Goal: Task Accomplishment & Management: Manage account settings

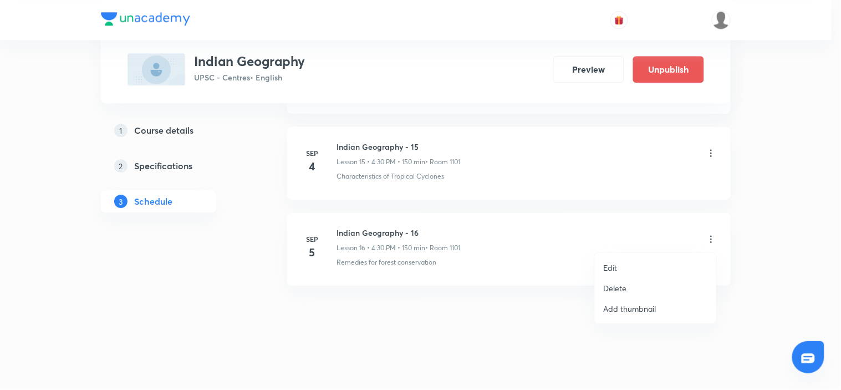
click at [627, 267] on li "Edit" at bounding box center [655, 267] width 121 height 21
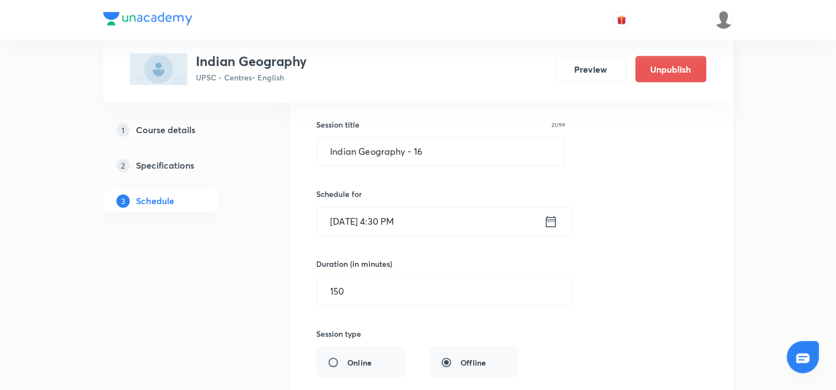
scroll to position [1460, 0]
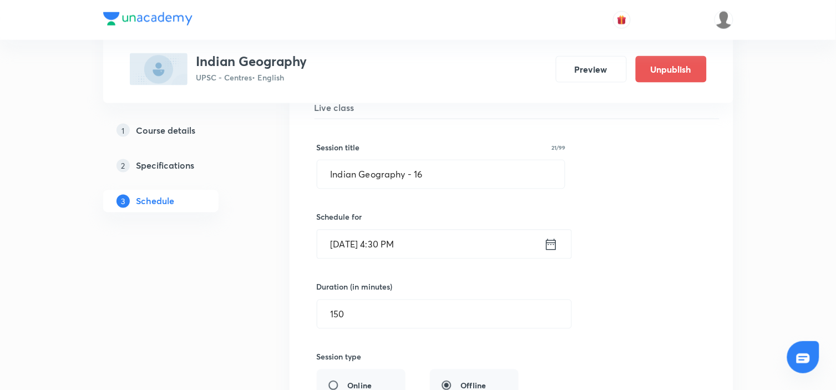
click at [548, 247] on icon at bounding box center [551, 245] width 14 height 16
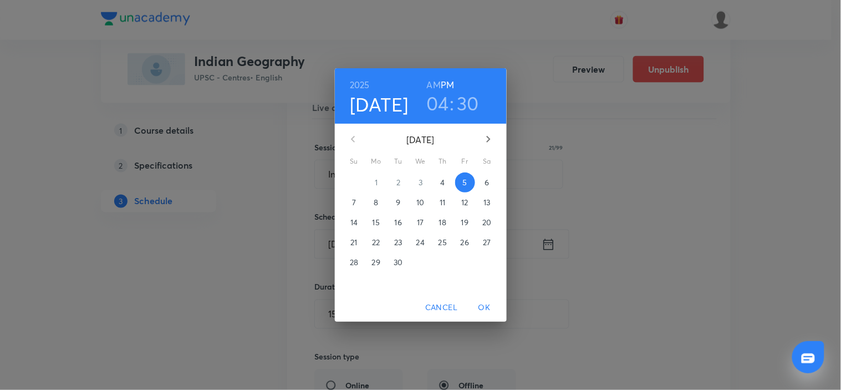
click at [437, 101] on h3 "04" at bounding box center [437, 102] width 23 height 23
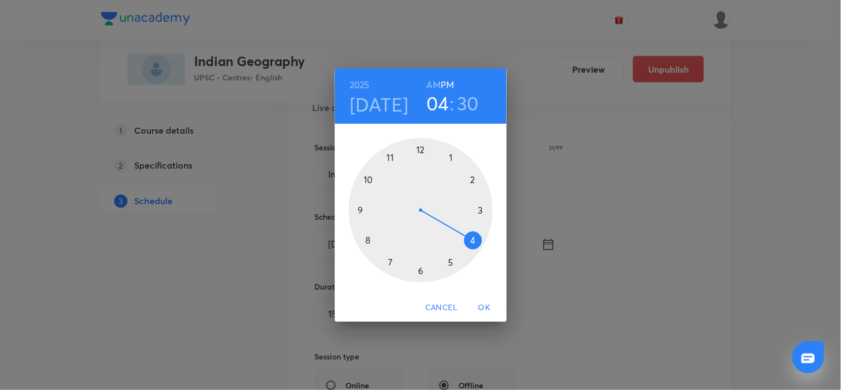
click at [451, 264] on div at bounding box center [421, 210] width 144 height 144
click at [420, 150] on div at bounding box center [421, 210] width 144 height 144
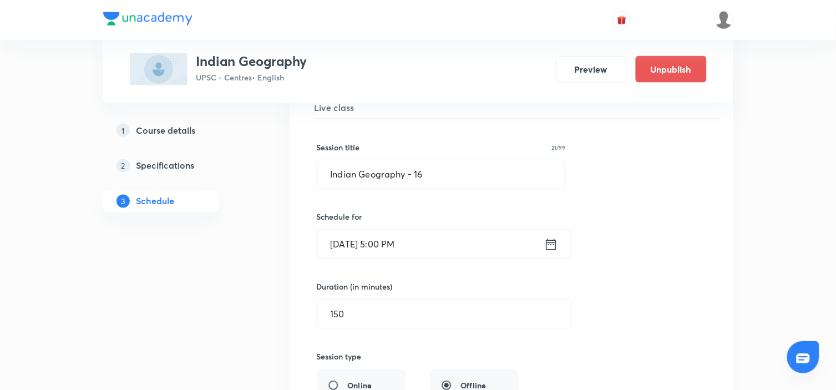
click at [629, 226] on div "Session title 21/99 Indian Geography - 16 ​ Schedule for Sep 5, 2025, 5:00 PM ​…" at bounding box center [511, 360] width 389 height 483
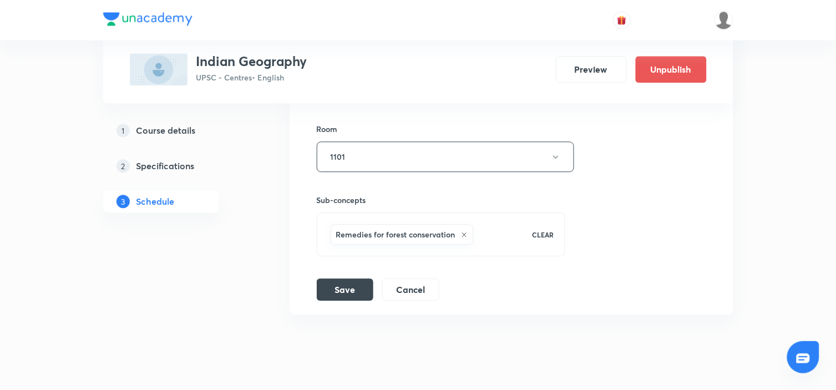
scroll to position [1763, 0]
click at [348, 292] on button "Save" at bounding box center [345, 287] width 57 height 22
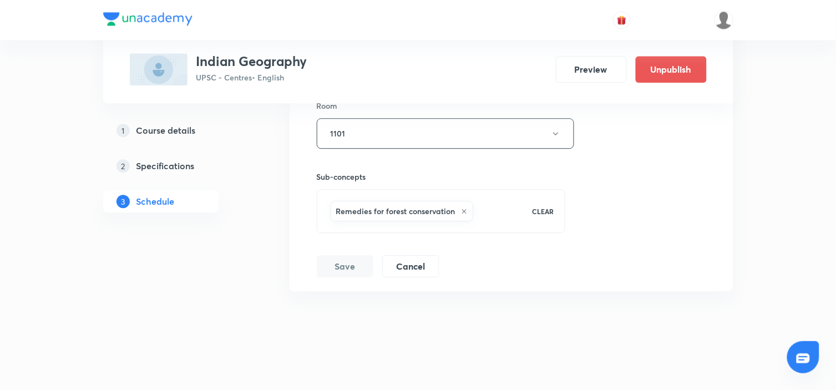
scroll to position [1793, 0]
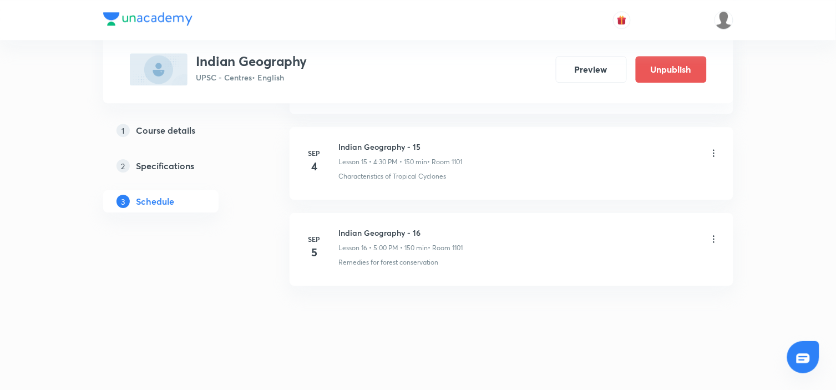
click at [713, 236] on icon at bounding box center [713, 238] width 2 height 7
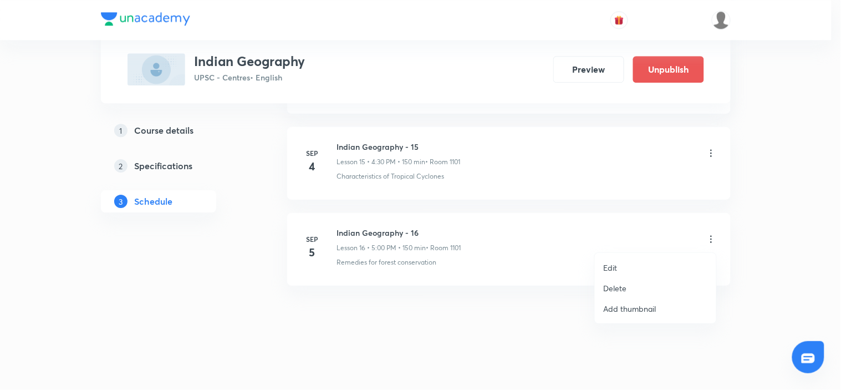
click at [649, 258] on li "Edit" at bounding box center [655, 267] width 121 height 21
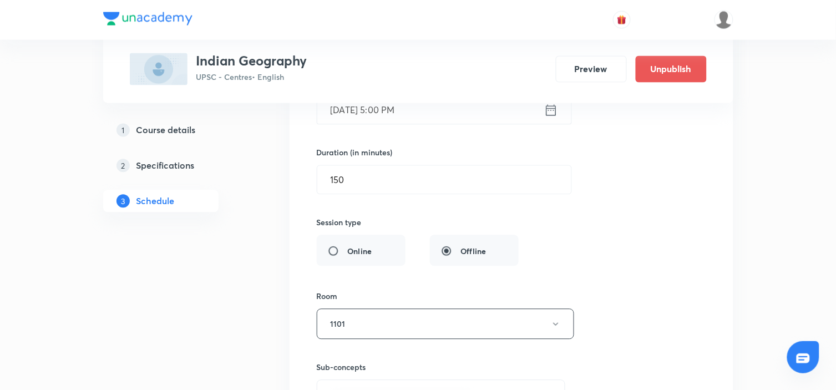
scroll to position [1594, 0]
click at [347, 182] on input "150" at bounding box center [444, 180] width 254 height 28
type input "120"
click at [643, 226] on div "Session title 21/99 Indian Geography - 16 ​ Schedule for Sep 5, 2025, 5:00 PM ​…" at bounding box center [511, 227] width 389 height 483
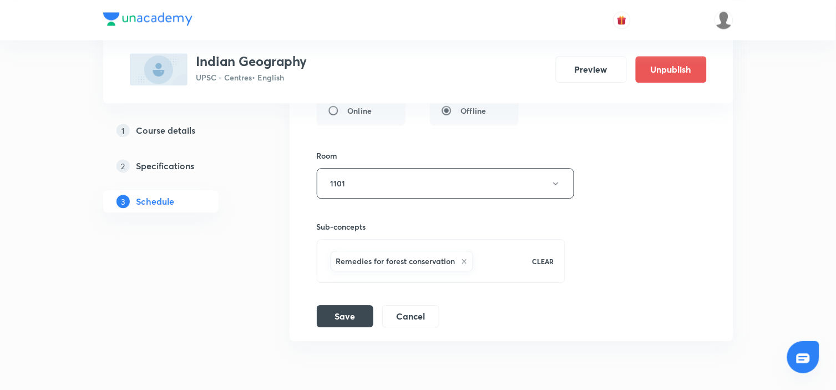
scroll to position [1793, 0]
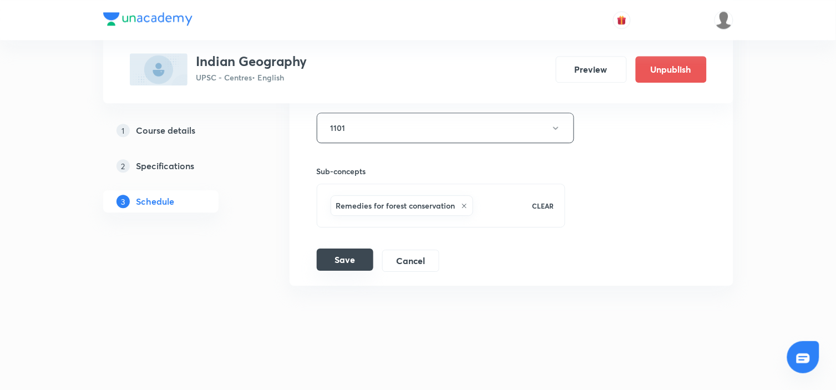
click at [324, 262] on button "Save" at bounding box center [345, 259] width 57 height 22
